Goal: Transaction & Acquisition: Purchase product/service

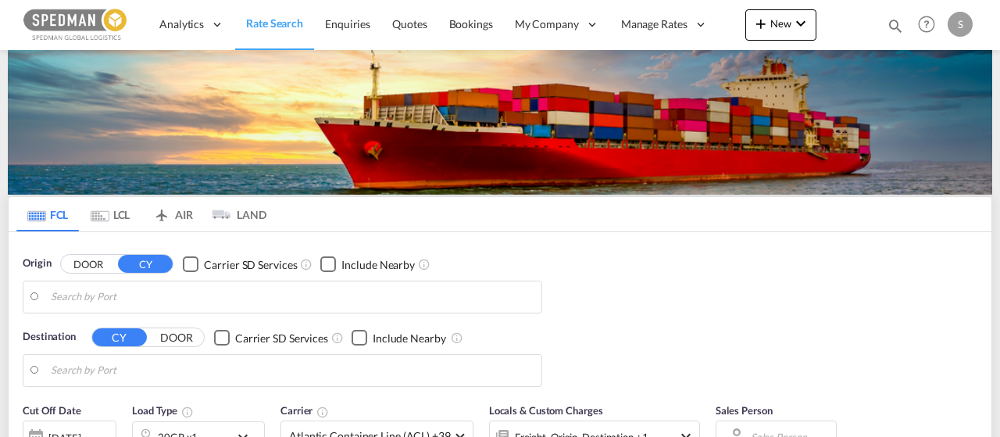
type input "[GEOGRAPHIC_DATA], [GEOGRAPHIC_DATA]"
type input "Mundra, INMUN"
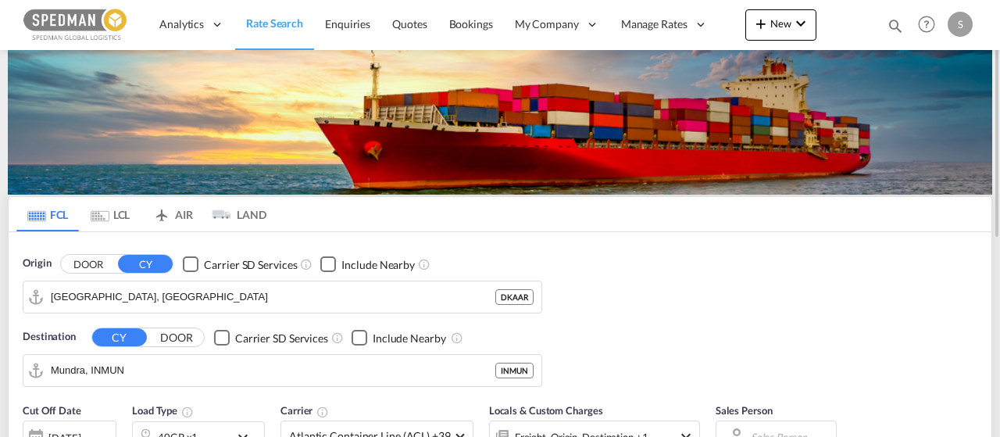
click at [996, 249] on div "FCL LCL AIR LAND FCL LCL AIR LAND Origin DOOR CY Carrier SD Services Include Ne…" at bounding box center [500, 427] width 1000 height 755
click at [996, 252] on div "FCL LCL AIR LAND FCL LCL AIR LAND Origin DOOR CY Carrier SD Services Include Ne…" at bounding box center [500, 427] width 1000 height 755
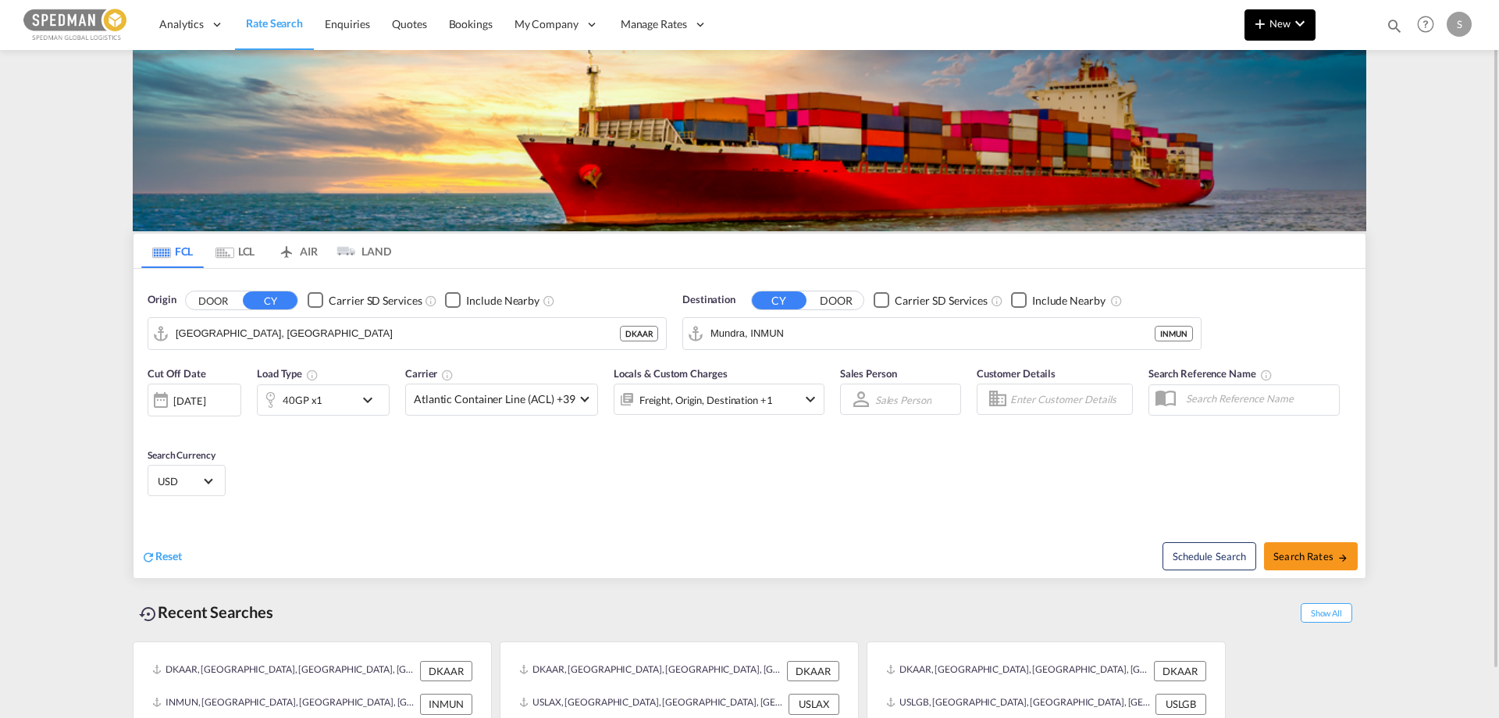
click at [999, 36] on button "New" at bounding box center [1280, 24] width 71 height 31
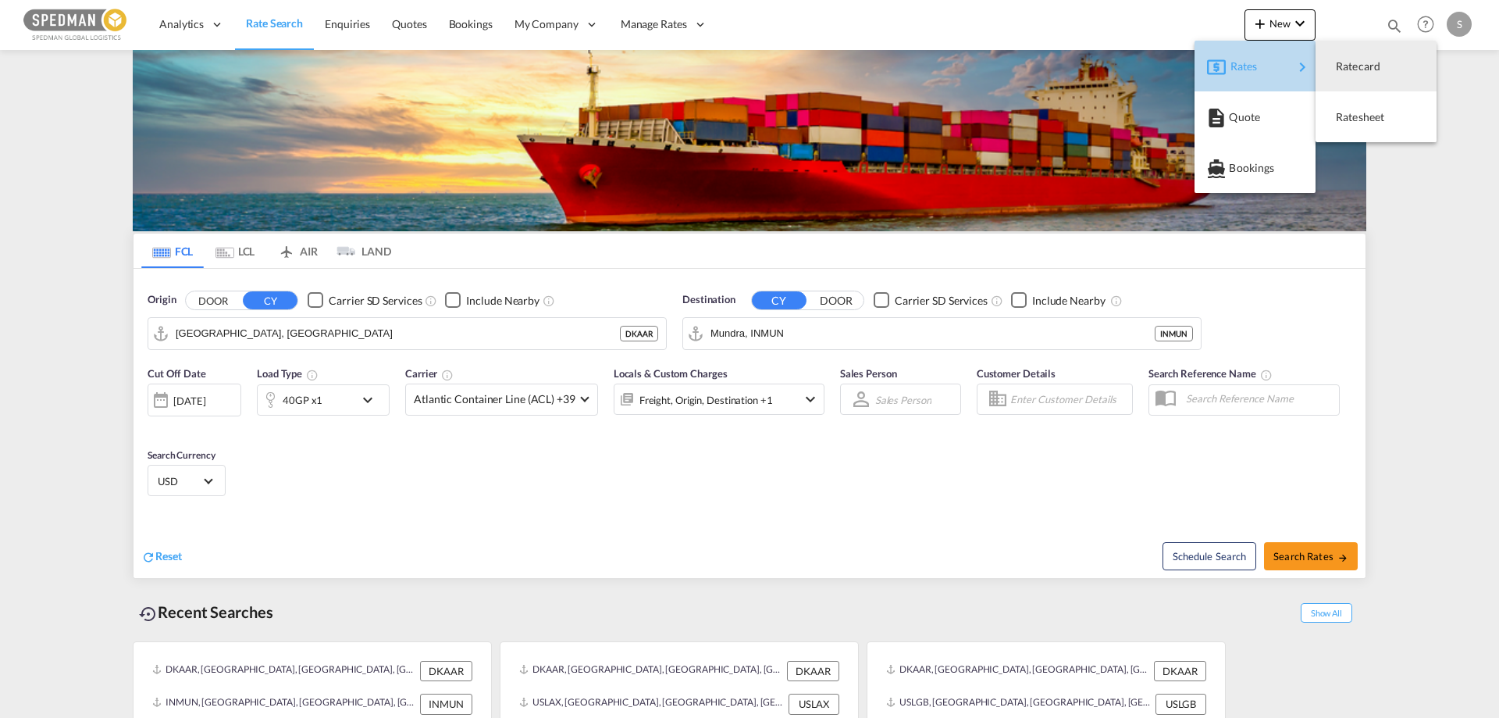
click at [999, 70] on span "Rates" at bounding box center [1240, 66] width 19 height 31
click at [999, 123] on span "Ratesheet" at bounding box center [1344, 117] width 17 height 31
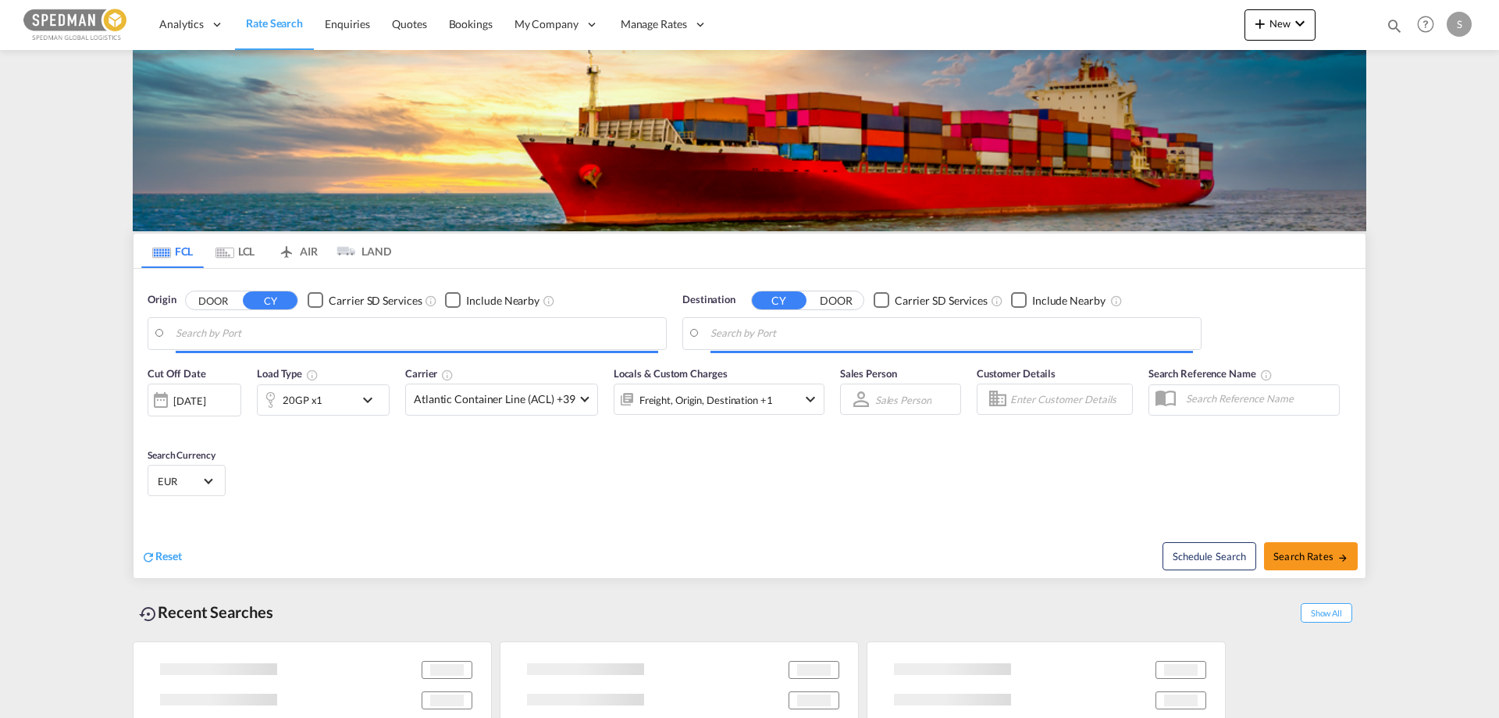
type input "[GEOGRAPHIC_DATA], [GEOGRAPHIC_DATA]"
type input "Mundra, INMUN"
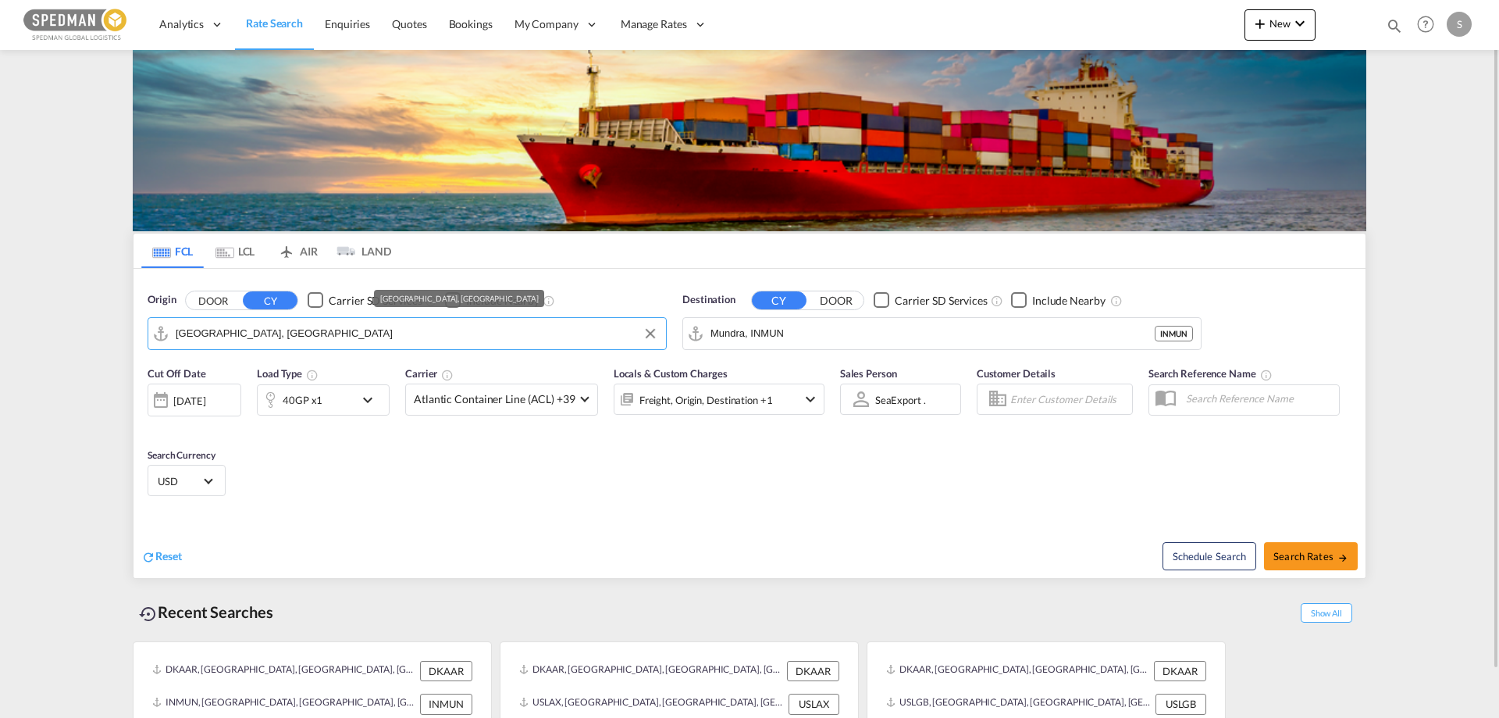
click at [269, 330] on input "[GEOGRAPHIC_DATA], [GEOGRAPHIC_DATA]" at bounding box center [417, 333] width 483 height 23
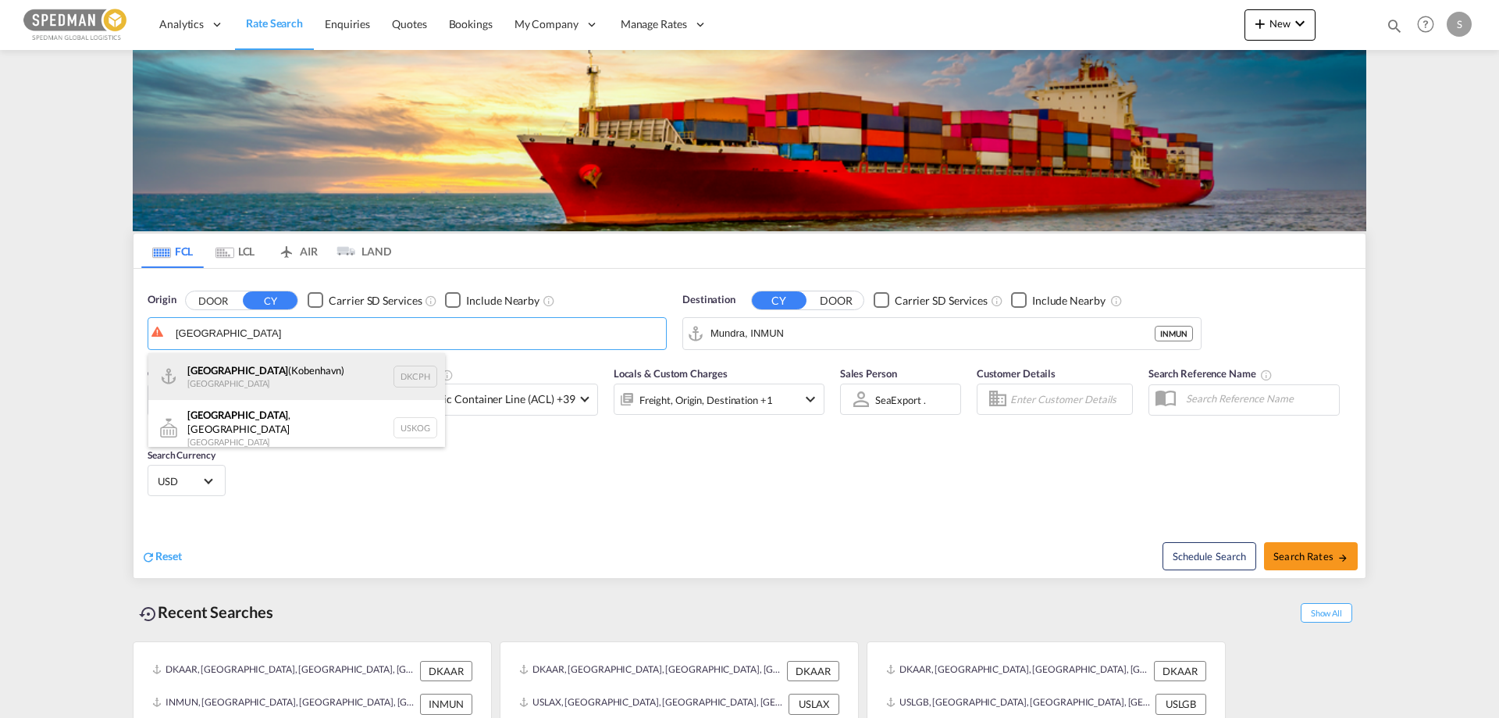
click at [214, 387] on div "Copenhagen (Kobenhavn) Denmark DKCPH" at bounding box center [296, 376] width 297 height 47
type input "Copenhagen (Kobenhavn), DKCPH"
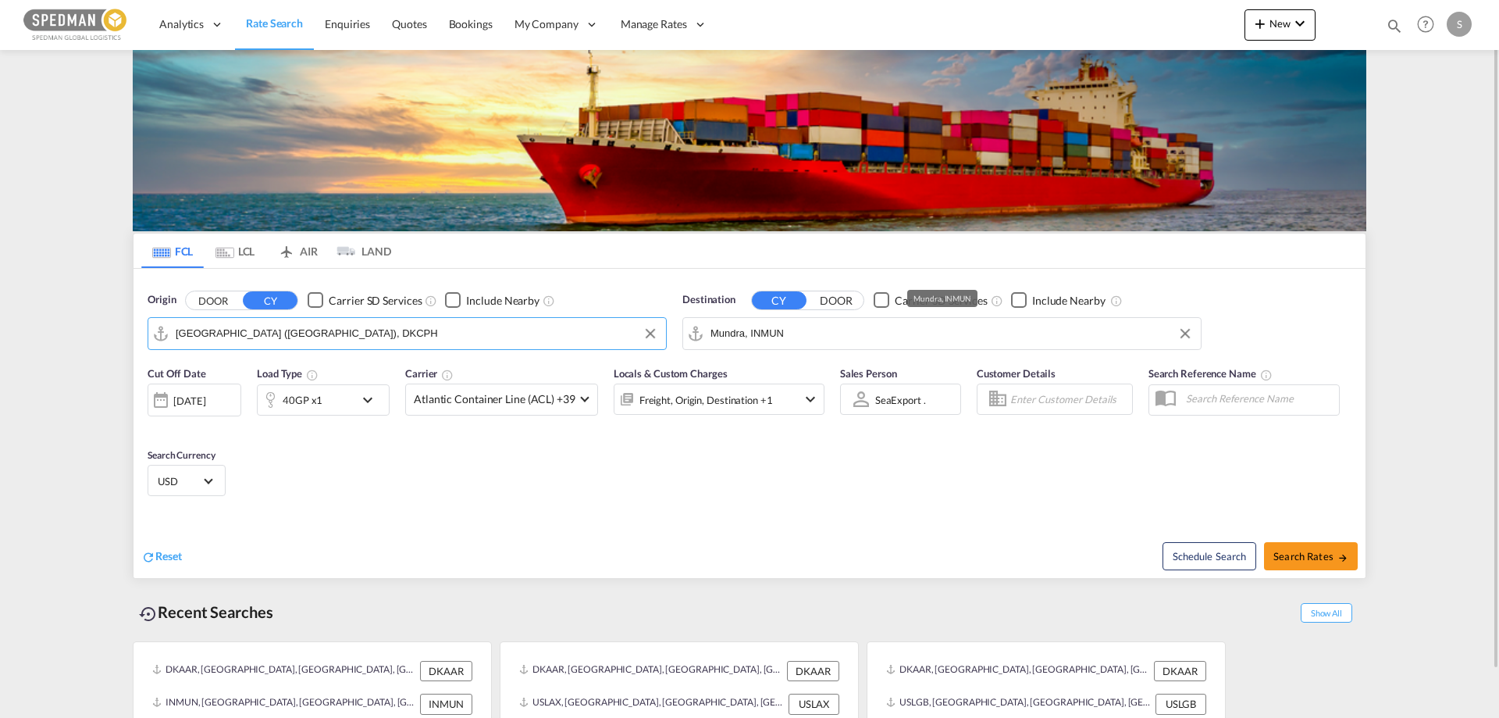
click at [822, 340] on input "Mundra, INMUN" at bounding box center [952, 333] width 483 height 23
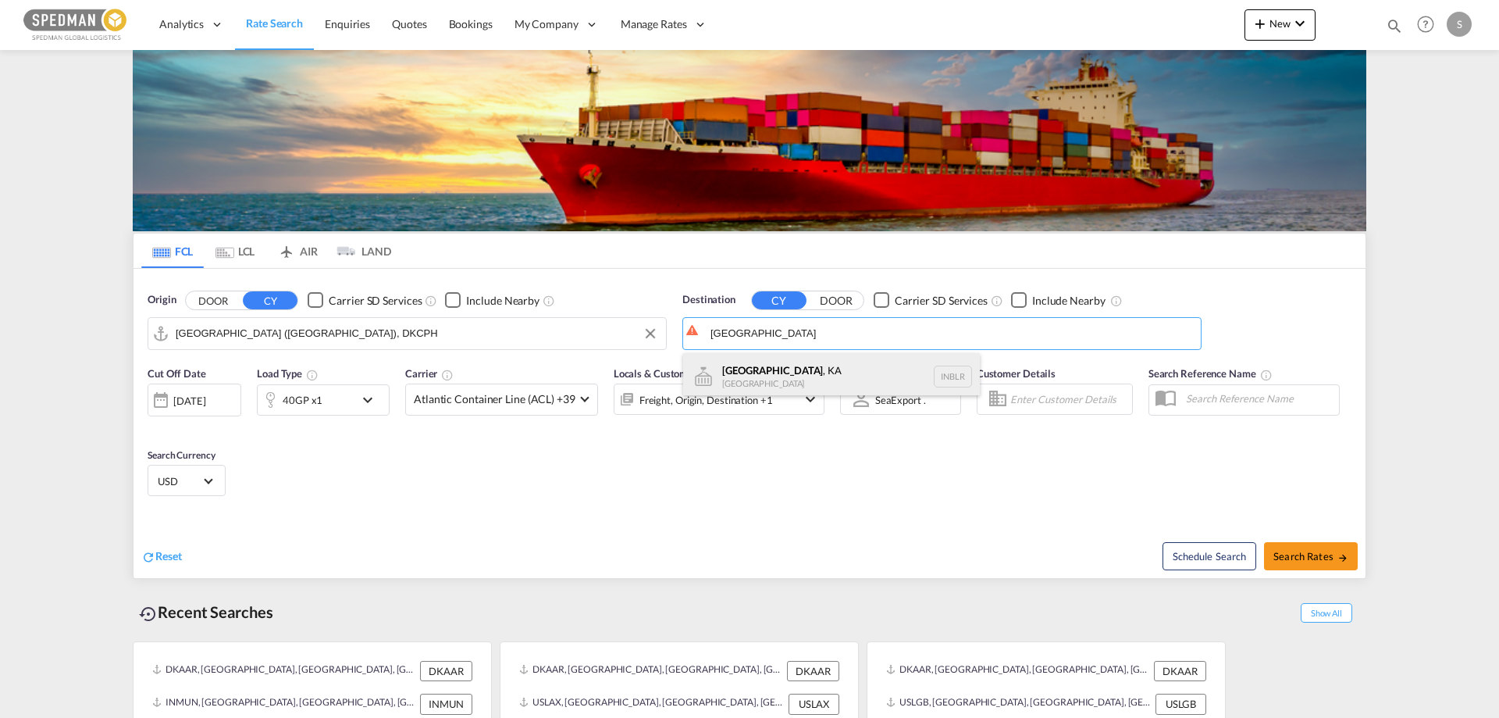
click at [758, 362] on div "Bangalore , KA India INBLR" at bounding box center [831, 376] width 297 height 47
type input "Bangalore, KA, INBLR"
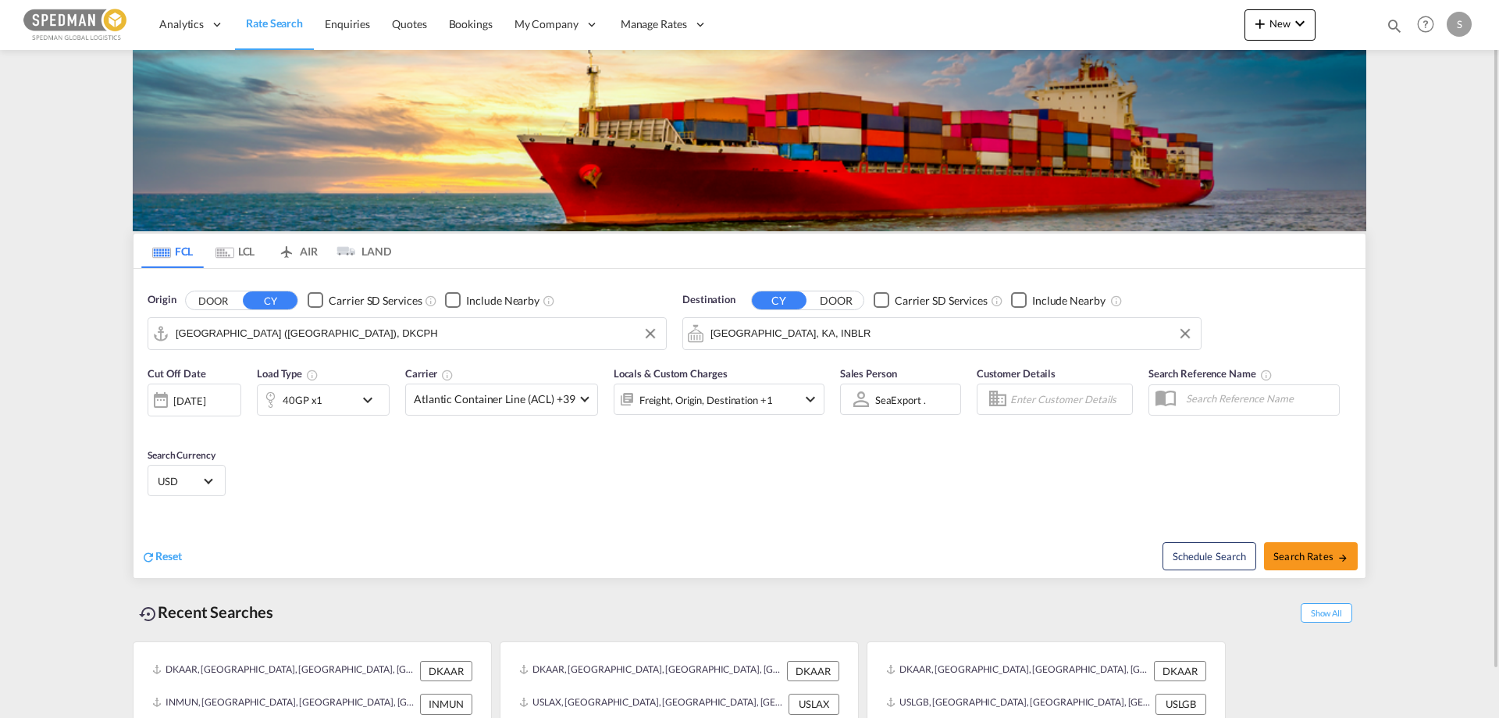
click at [326, 389] on div "40GP x1" at bounding box center [306, 399] width 97 height 31
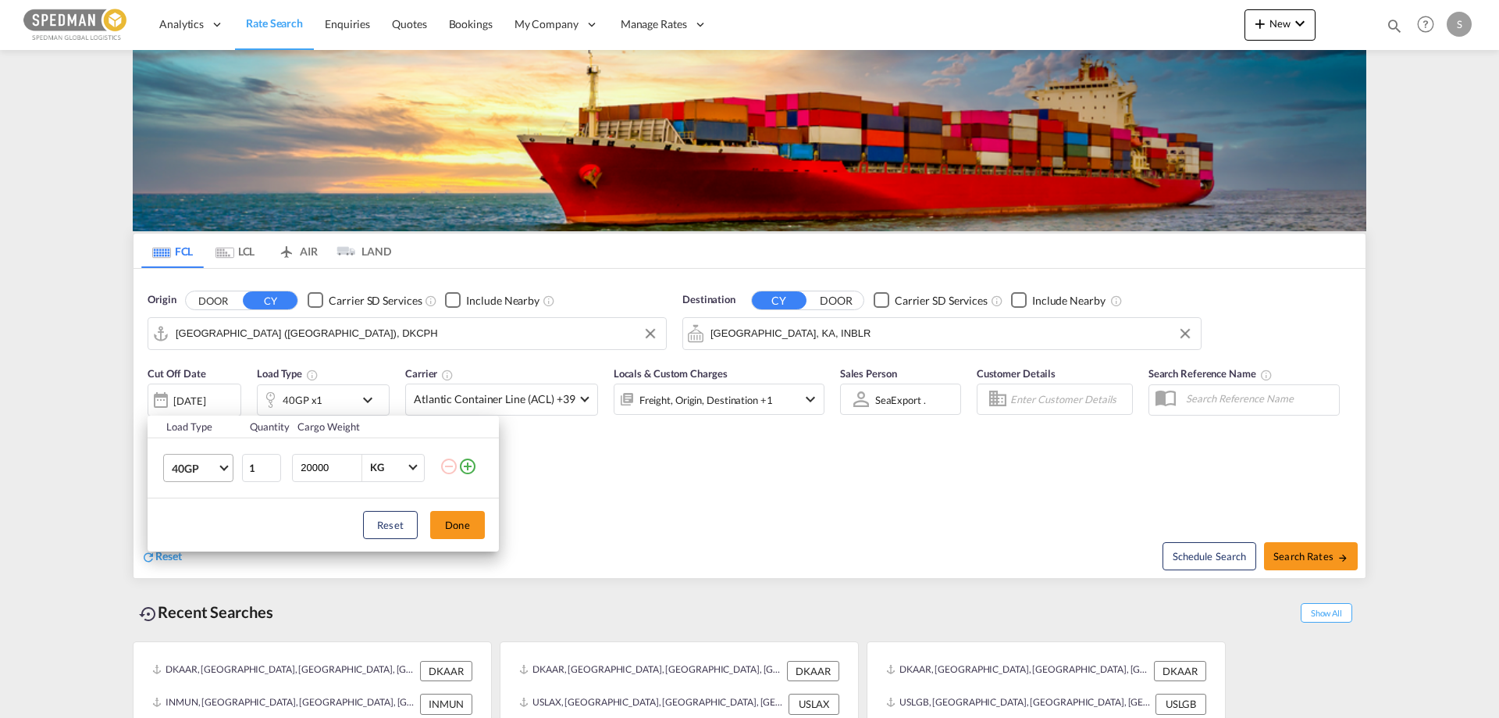
click at [178, 470] on span "40GP" at bounding box center [194, 469] width 45 height 16
click at [180, 435] on div "20GP" at bounding box center [185, 431] width 27 height 16
click at [459, 527] on button "Done" at bounding box center [457, 525] width 55 height 28
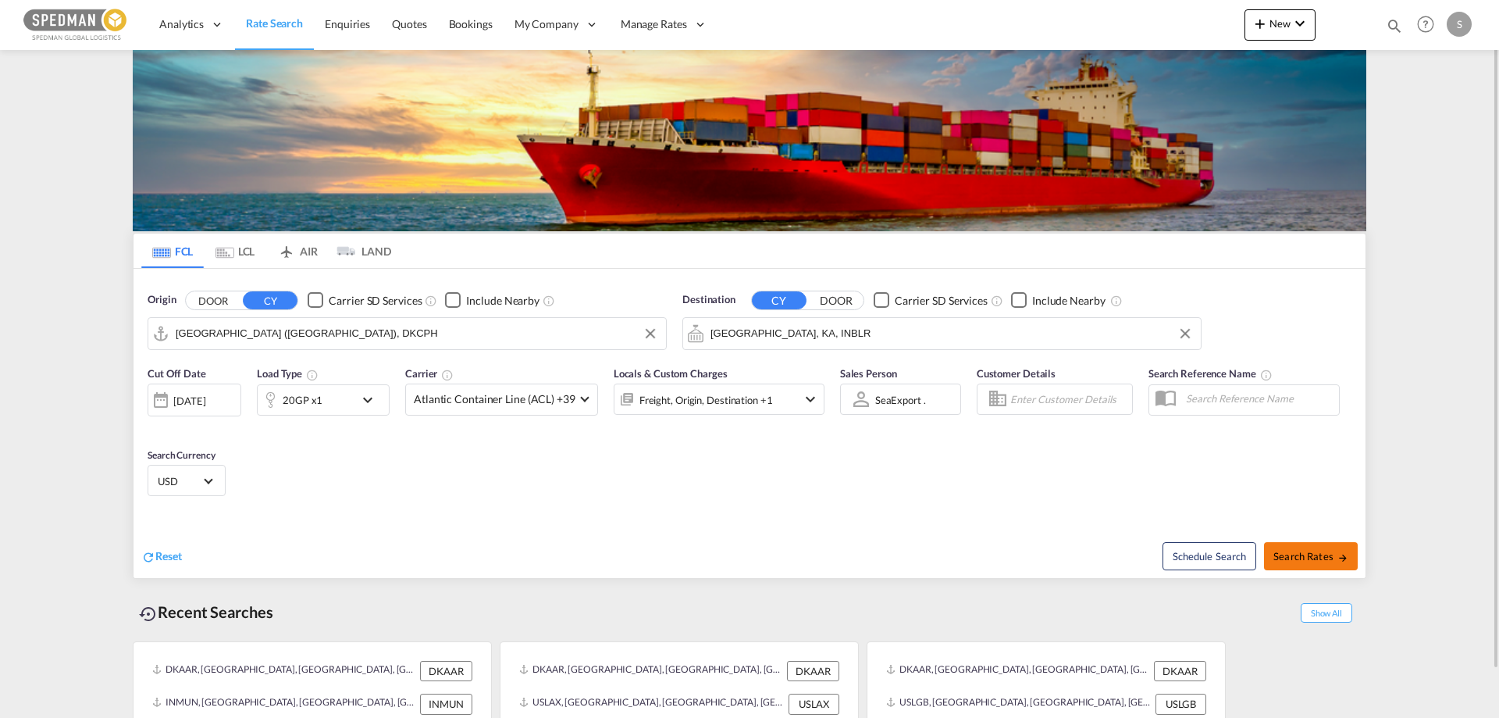
click at [1305, 564] on button "Search Rates" at bounding box center [1311, 556] width 94 height 28
type input "DKCPH to INBLR / 25 Sep 2025"
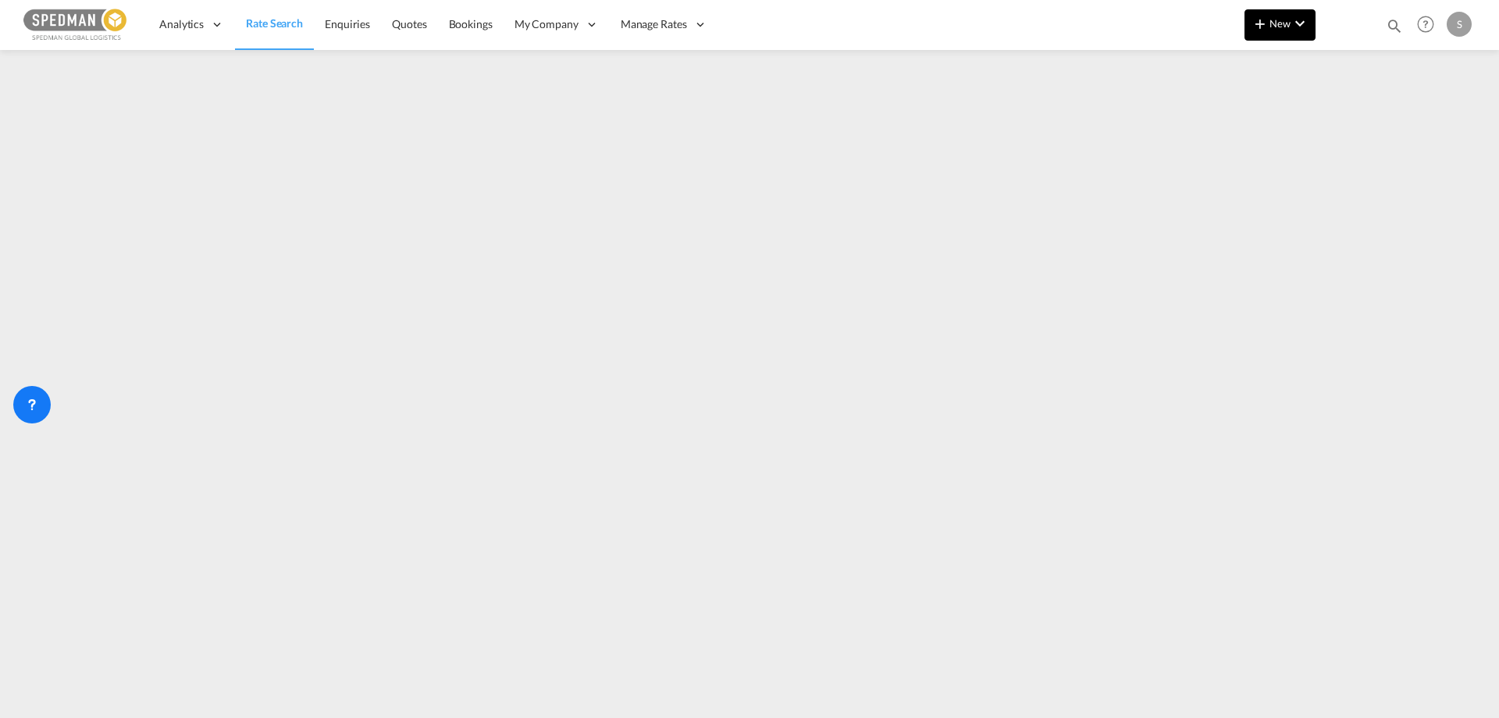
click at [1285, 37] on button "New" at bounding box center [1280, 24] width 71 height 31
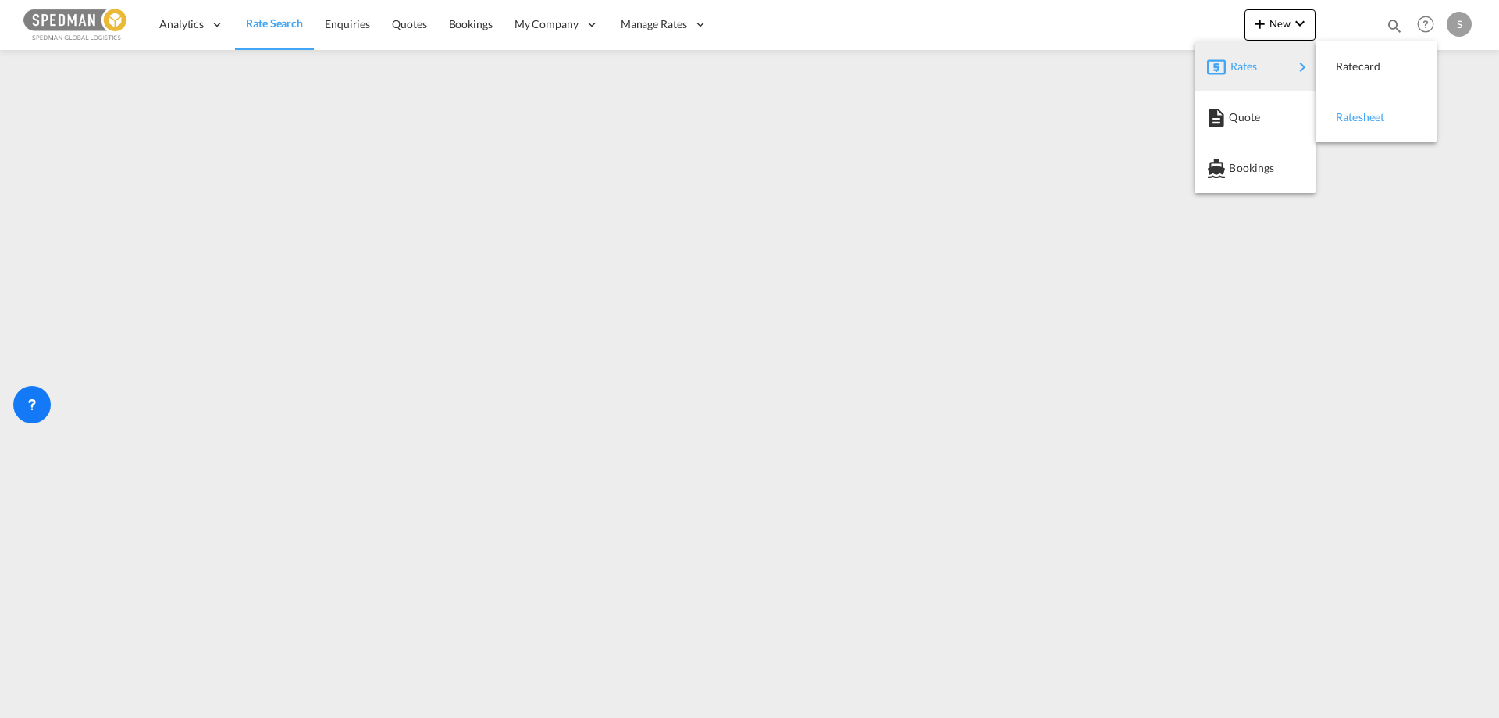
click at [1353, 119] on span "Ratesheet" at bounding box center [1344, 117] width 17 height 31
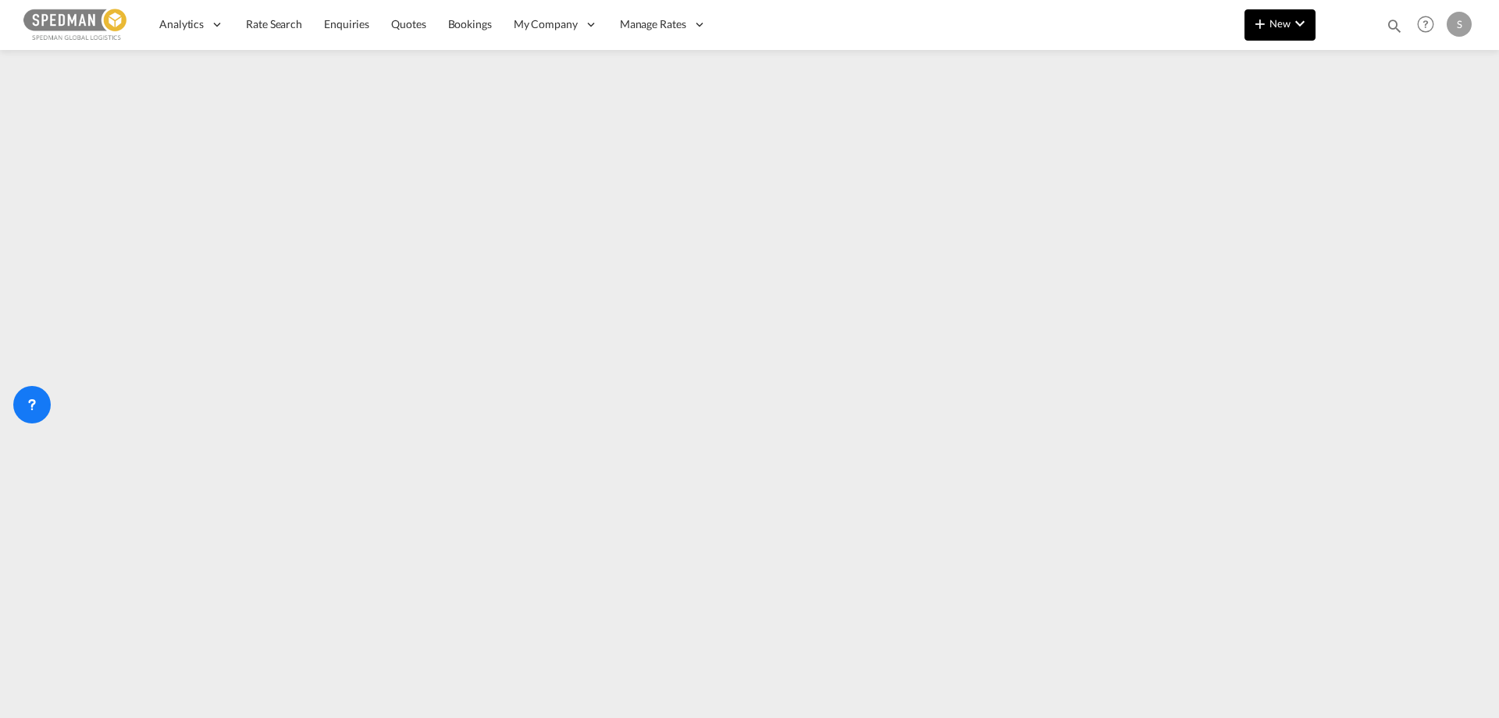
click at [1277, 20] on span "New" at bounding box center [1280, 23] width 59 height 12
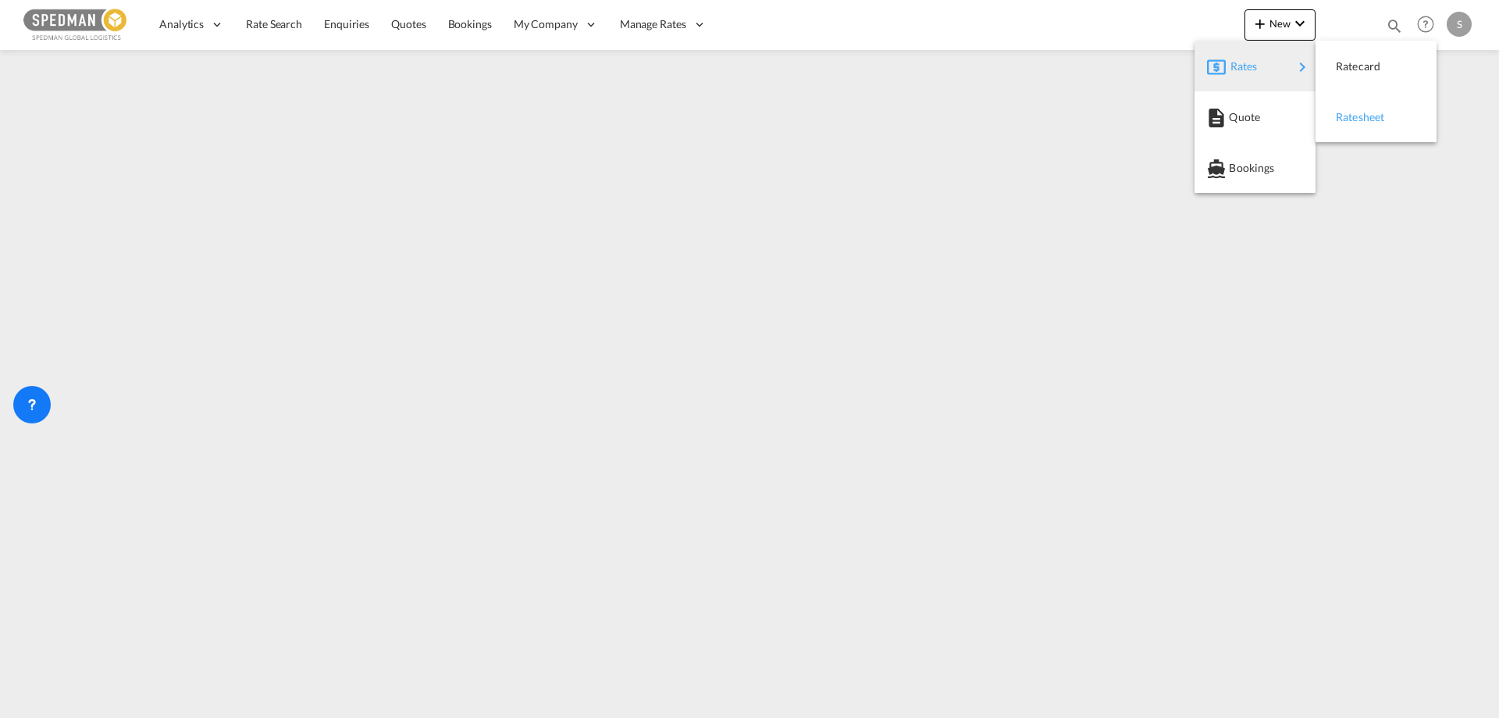
click at [1352, 116] on span "Ratesheet" at bounding box center [1344, 117] width 17 height 31
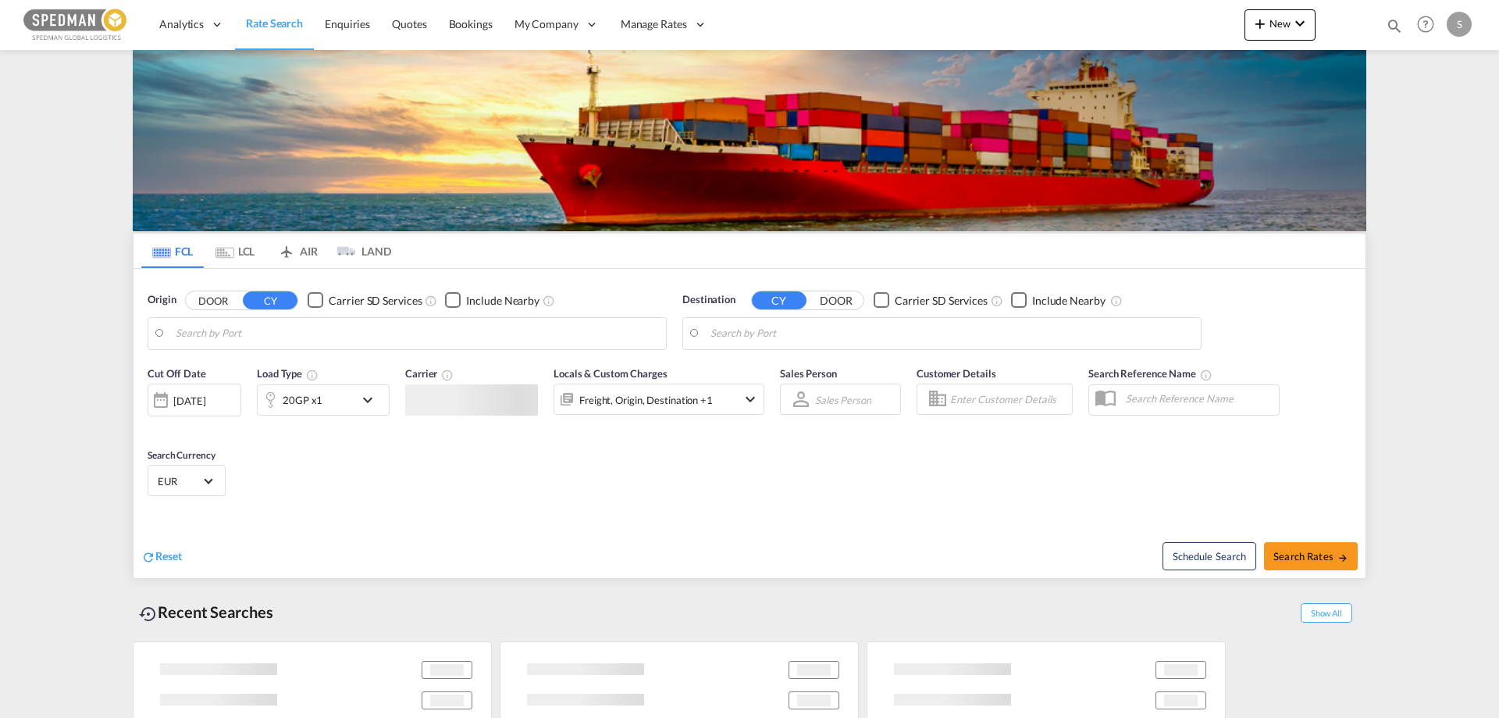
type input "[GEOGRAPHIC_DATA], [GEOGRAPHIC_DATA]"
type input "Mundra, INMUN"
